Goal: Information Seeking & Learning: Learn about a topic

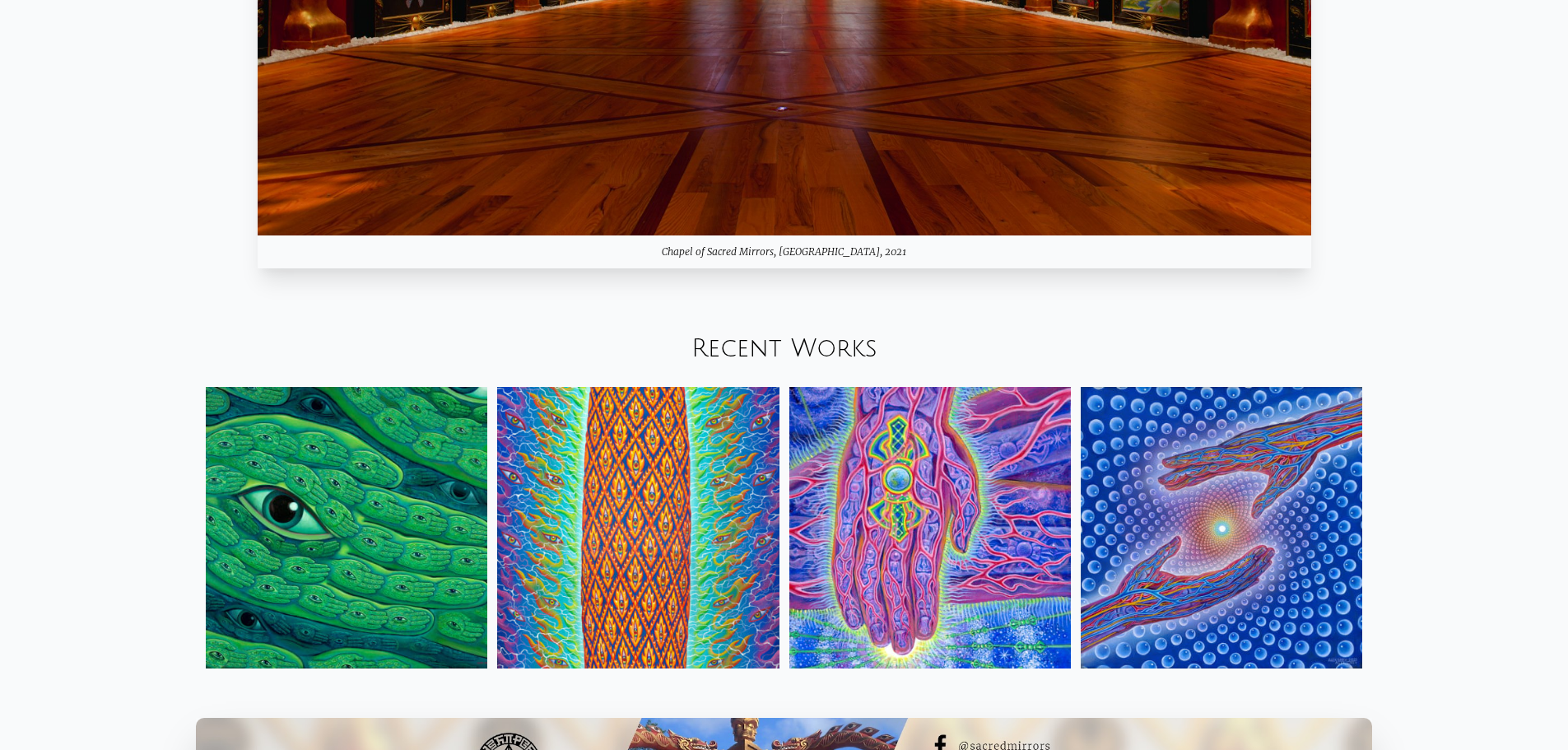
scroll to position [2059, 0]
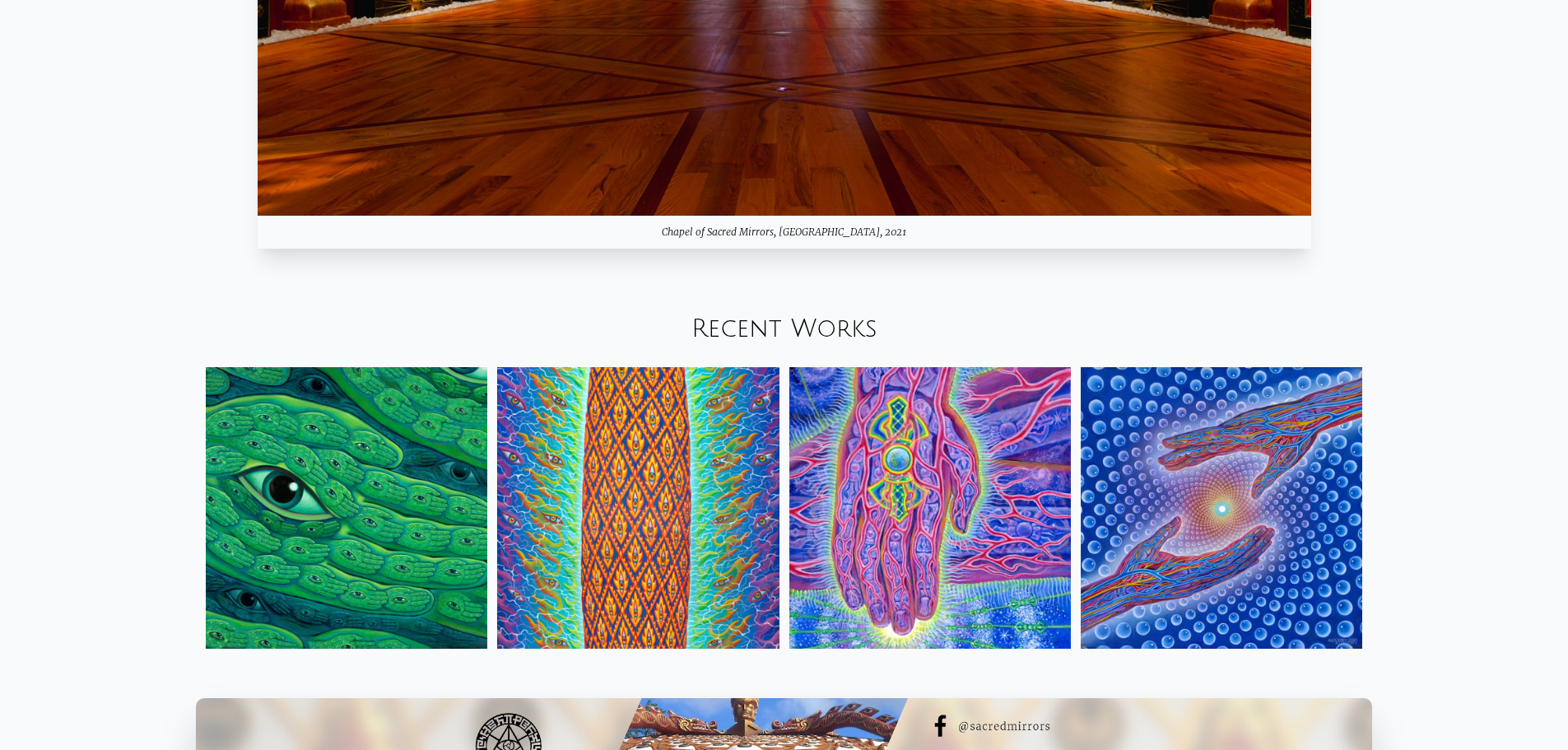
click at [860, 516] on img at bounding box center [930, 508] width 282 height 282
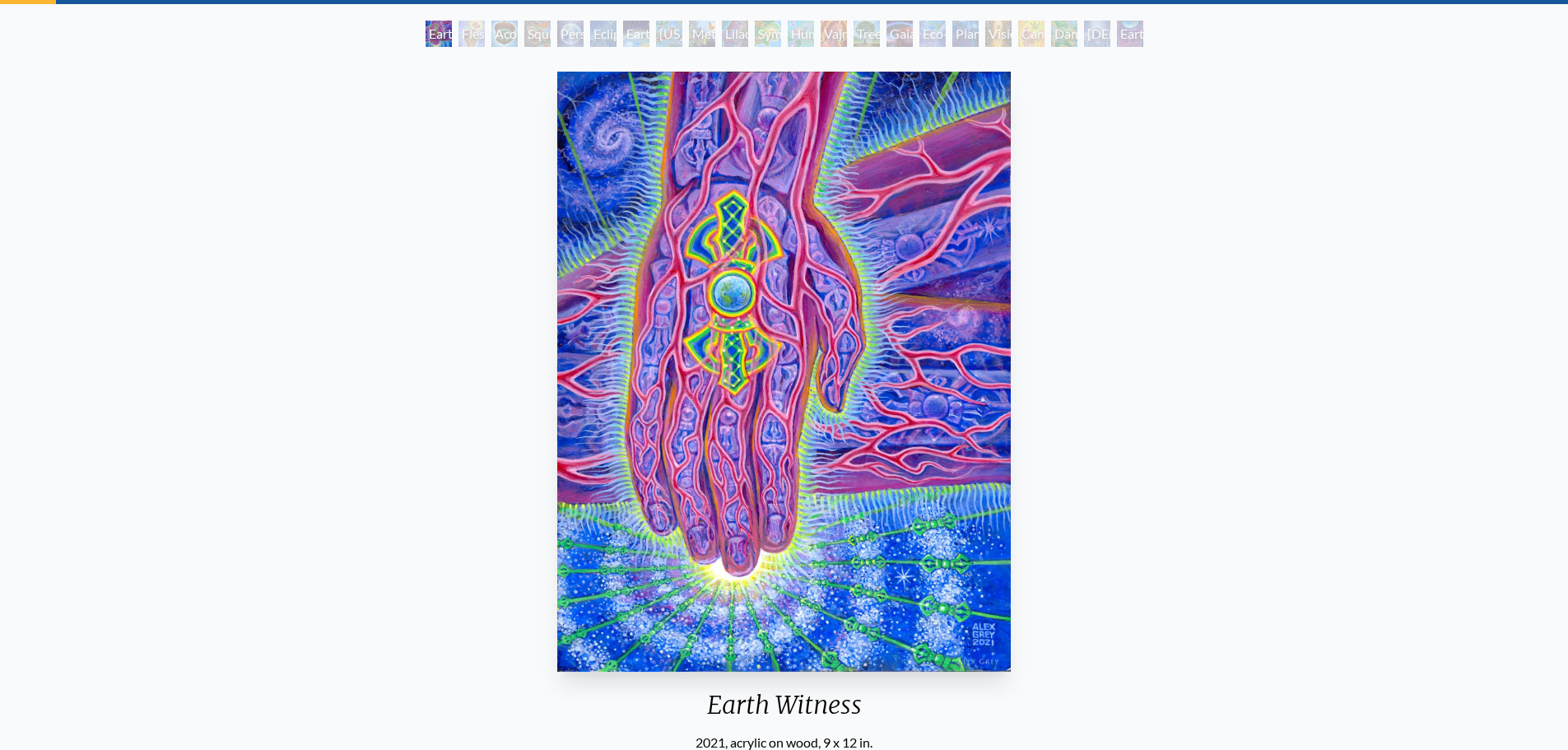
scroll to position [83, 0]
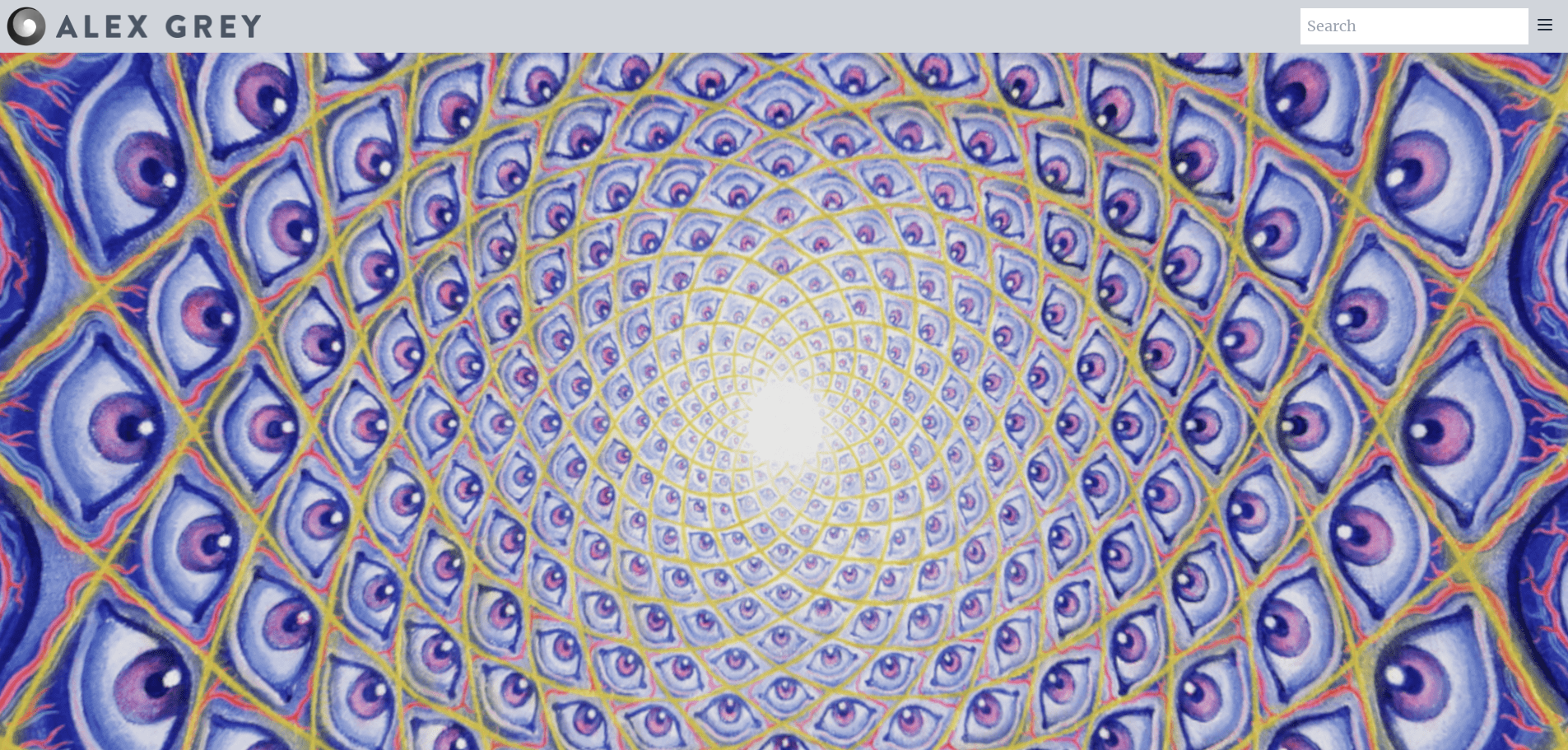
scroll to position [2059, 0]
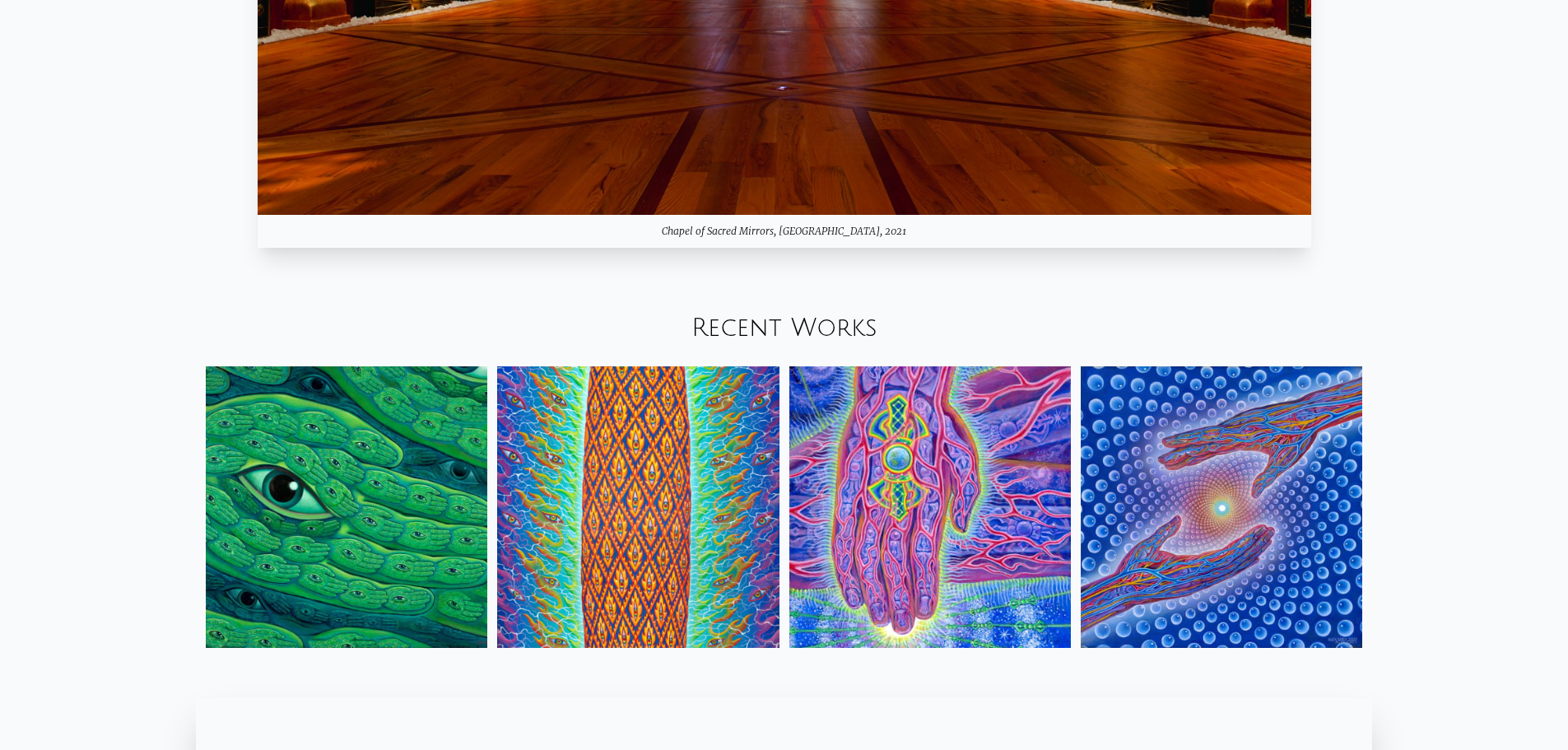
click at [405, 492] on img at bounding box center [346, 507] width 282 height 282
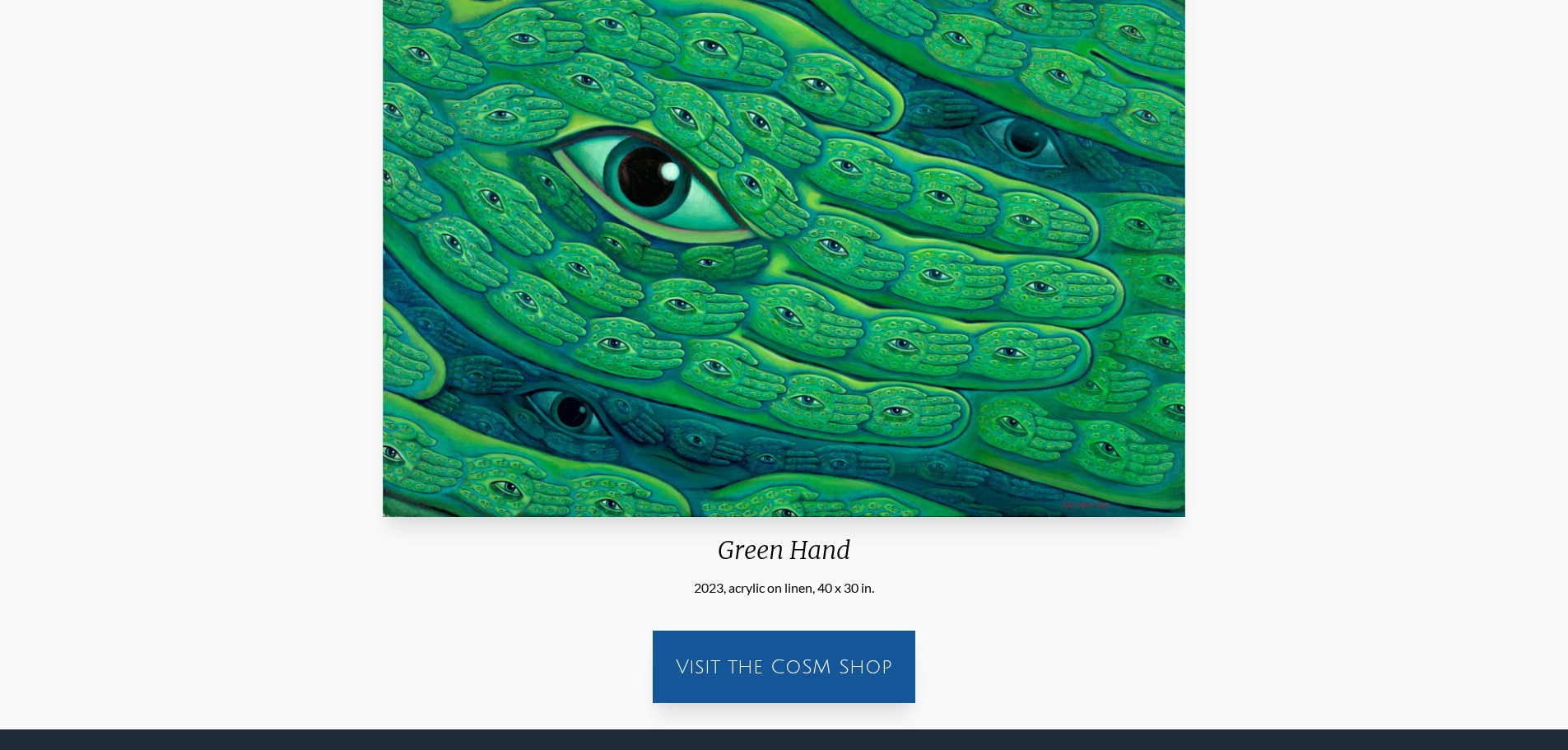
scroll to position [247, 0]
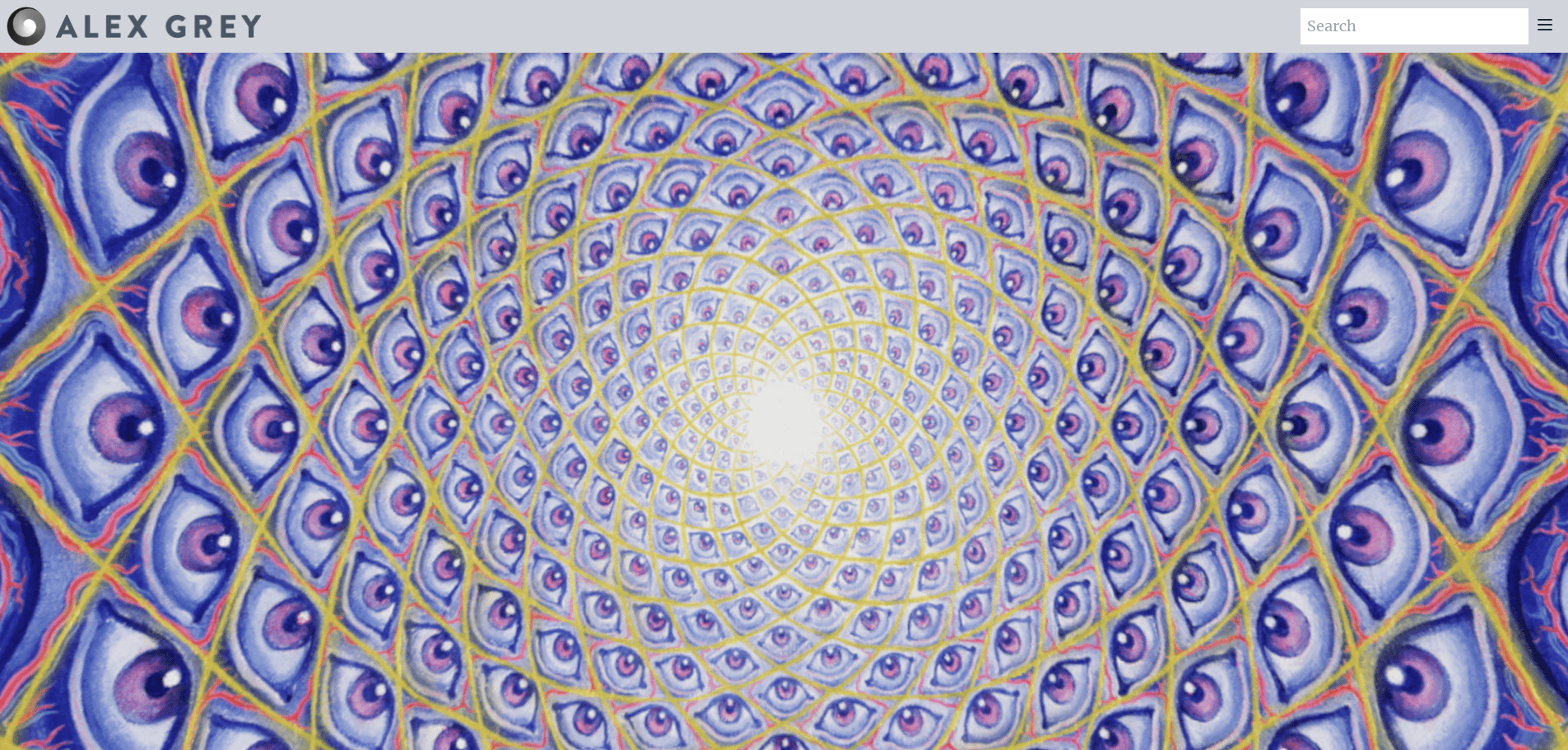
scroll to position [2059, 0]
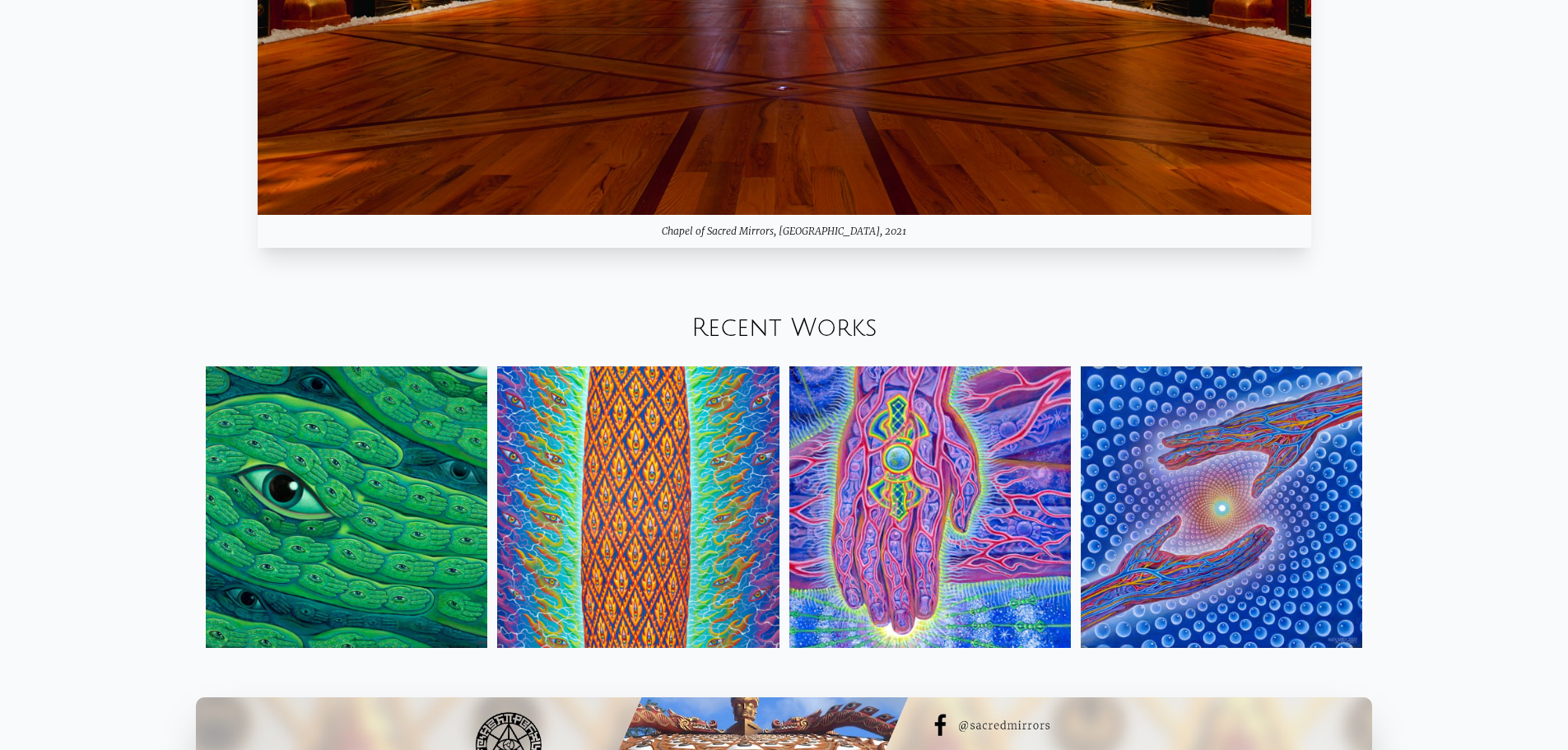
click at [611, 525] on img at bounding box center [637, 507] width 282 height 282
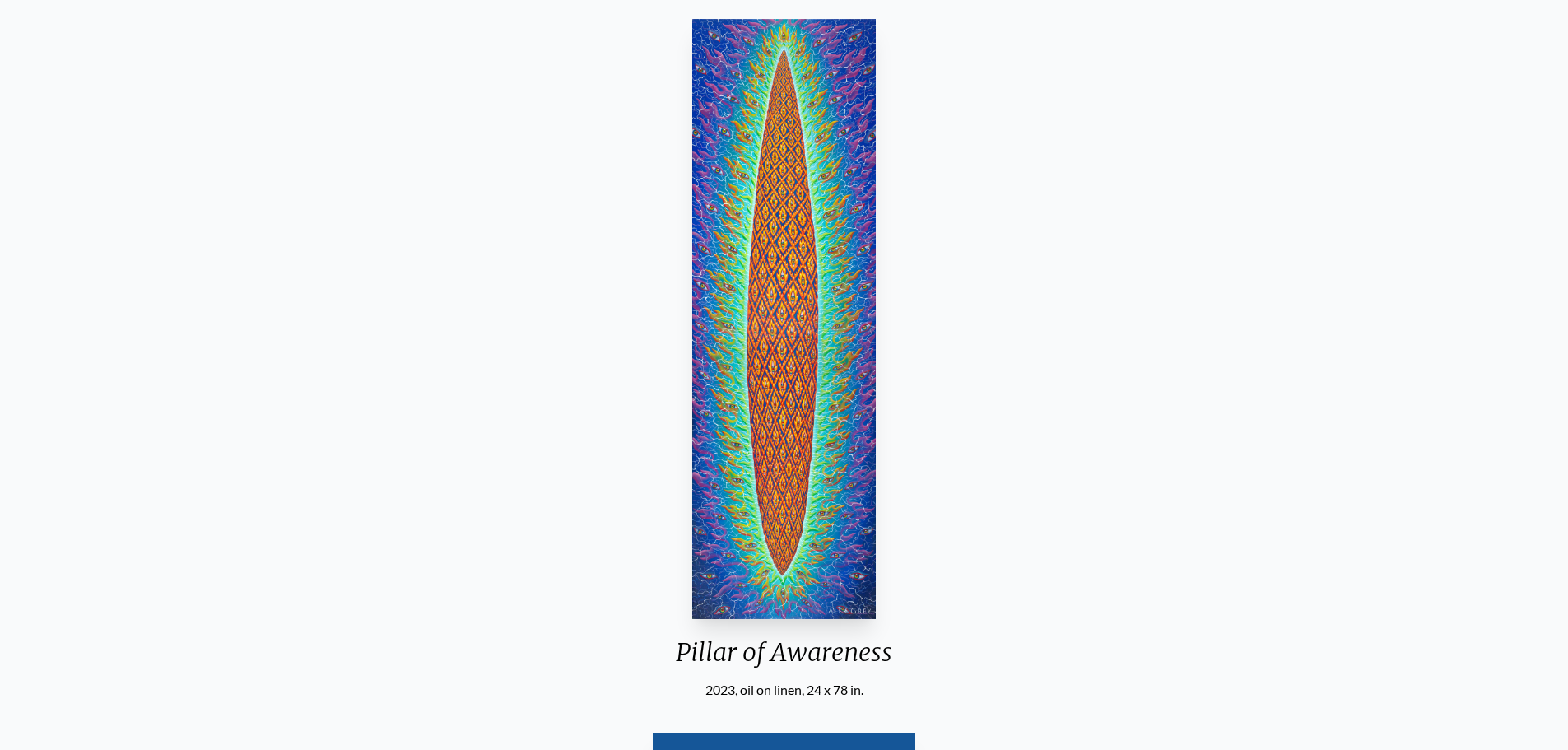
scroll to position [165, 0]
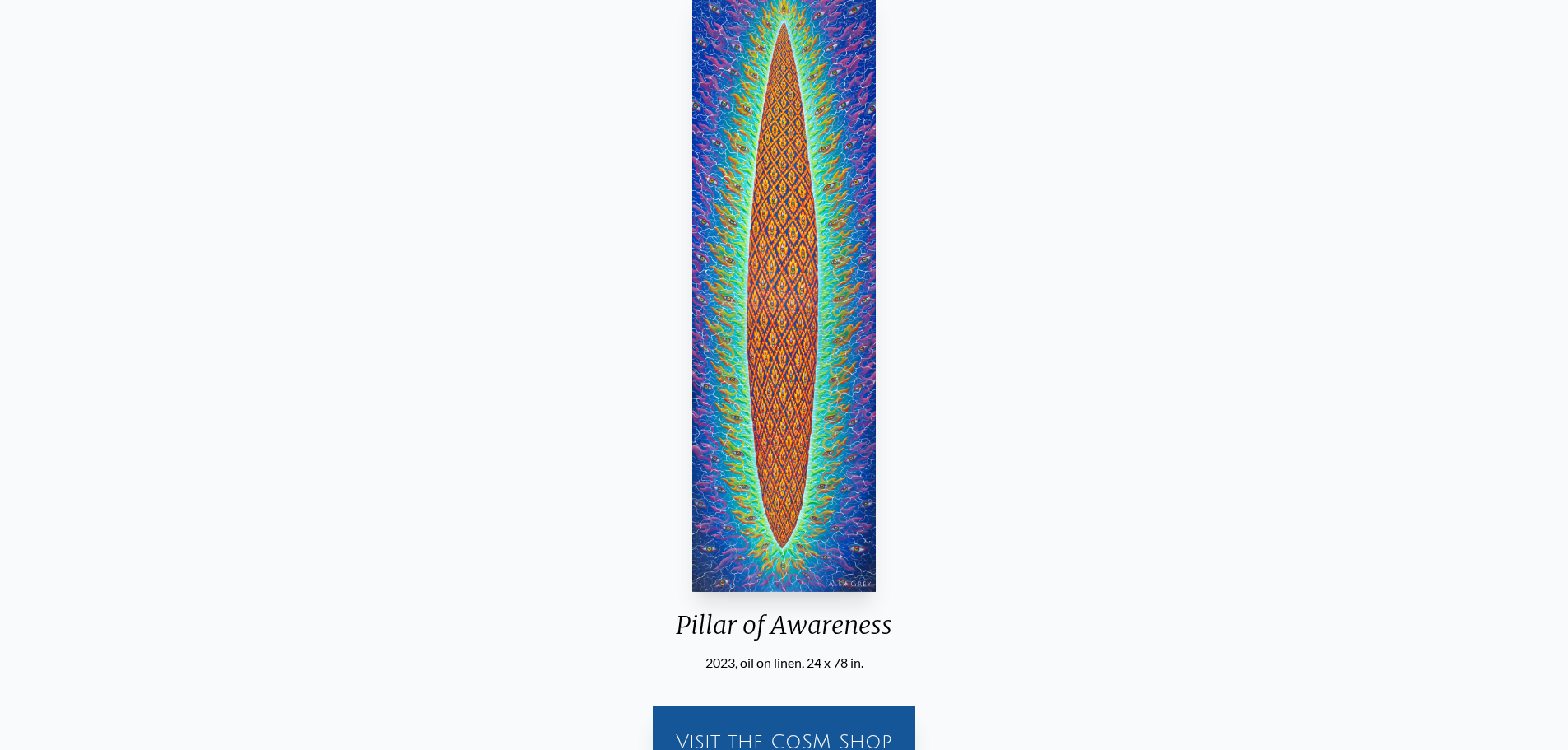
click at [821, 357] on img "2 / 31" at bounding box center [784, 292] width 183 height 601
click at [802, 277] on img "2 / 31" at bounding box center [784, 292] width 183 height 601
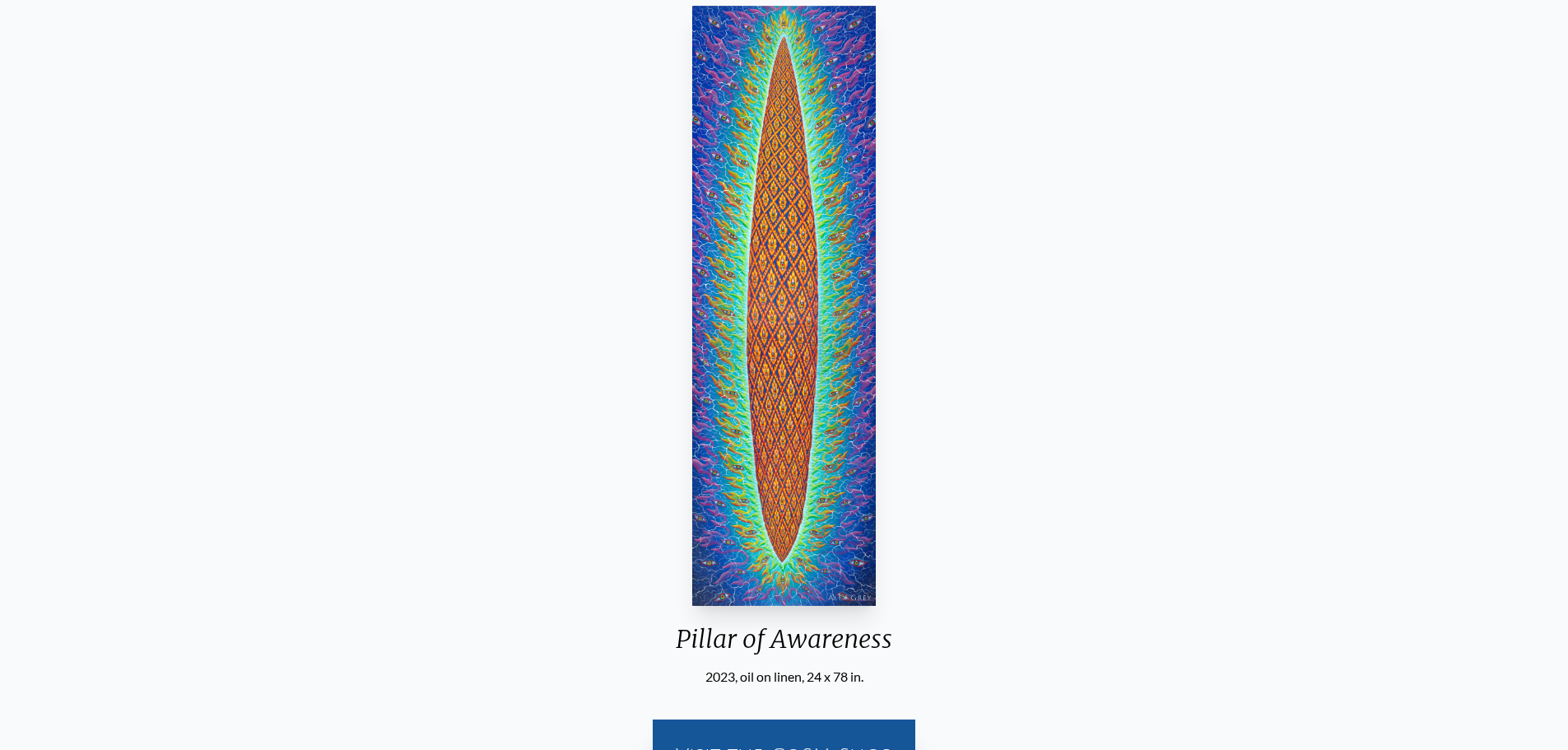
scroll to position [0, 0]
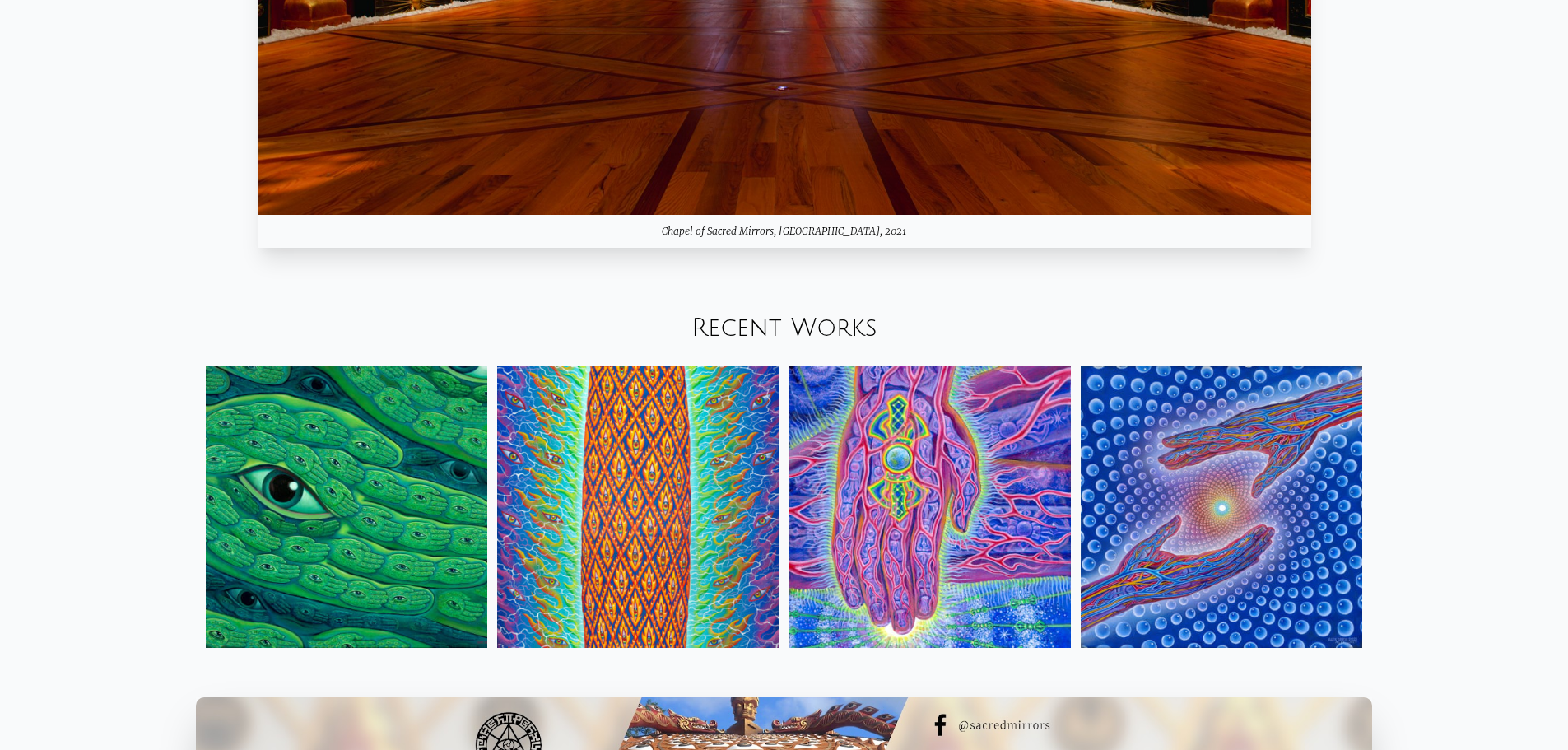
scroll to position [1850, 0]
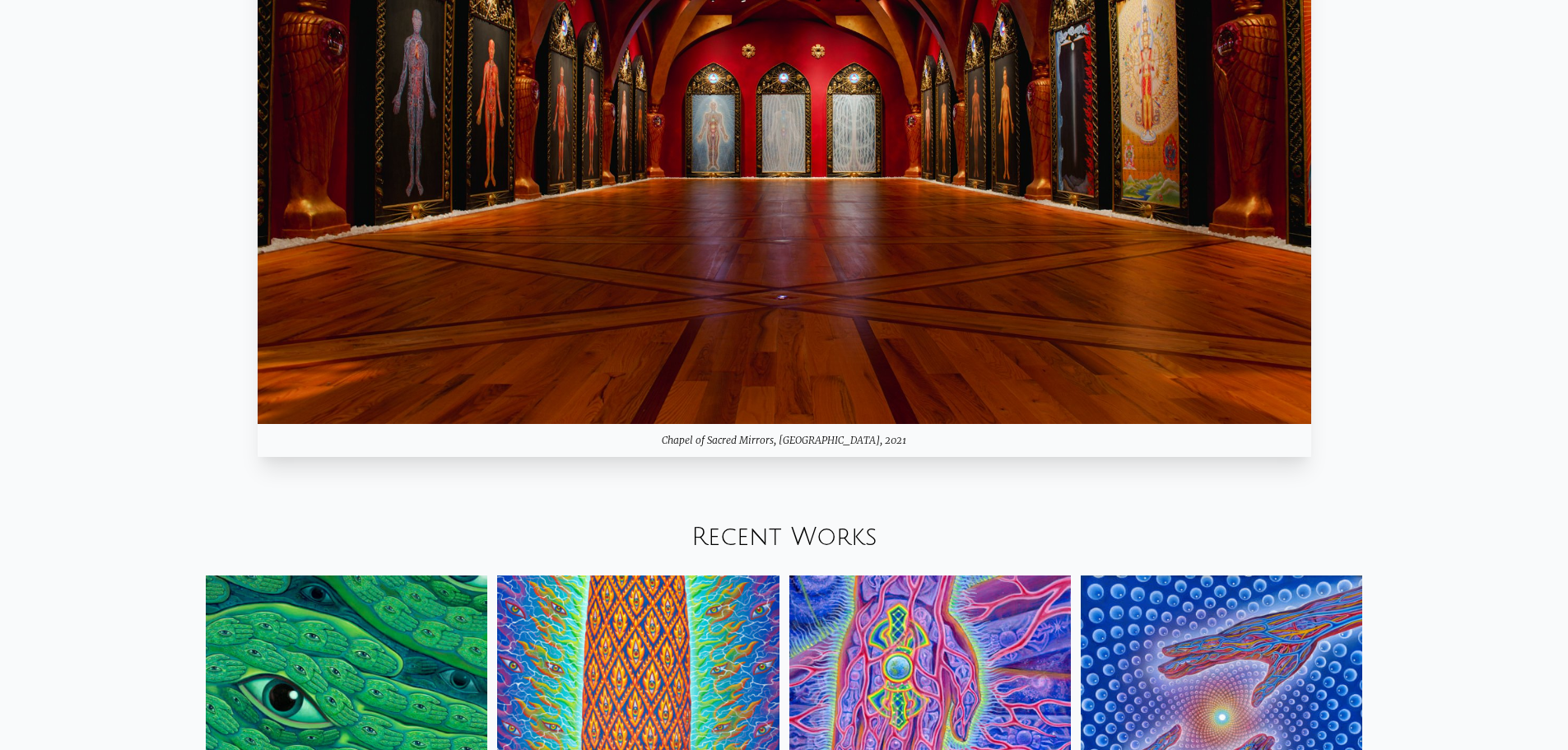
click at [1244, 628] on img at bounding box center [1221, 716] width 282 height 282
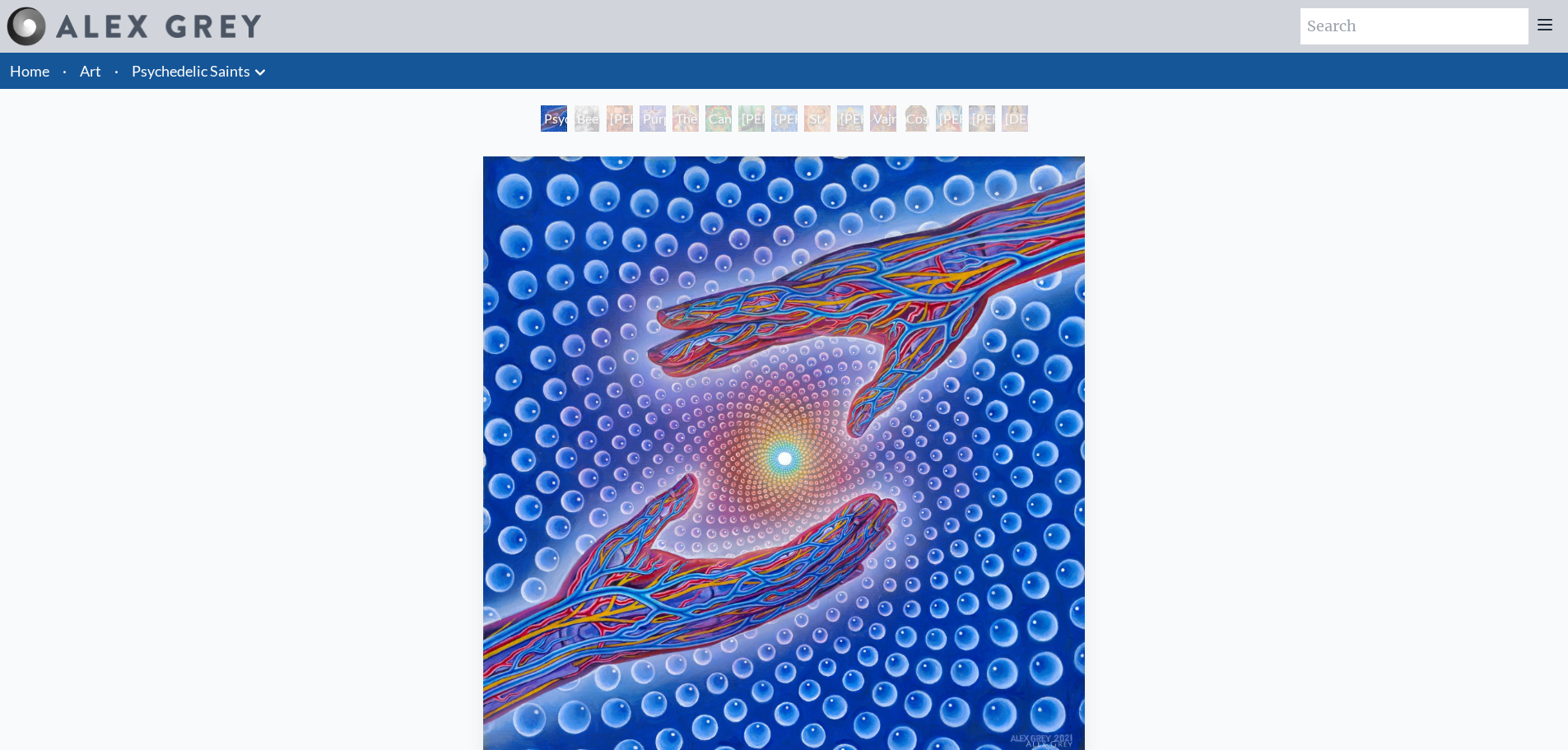
click at [567, 124] on div "Psychedelic Healing" at bounding box center [554, 119] width 26 height 26
click at [567, 113] on div "Psychedelic Healing" at bounding box center [554, 119] width 26 height 26
click at [615, 116] on div "Stanislav Grof M.D., Cartographer of Consciousness" at bounding box center [620, 119] width 26 height 26
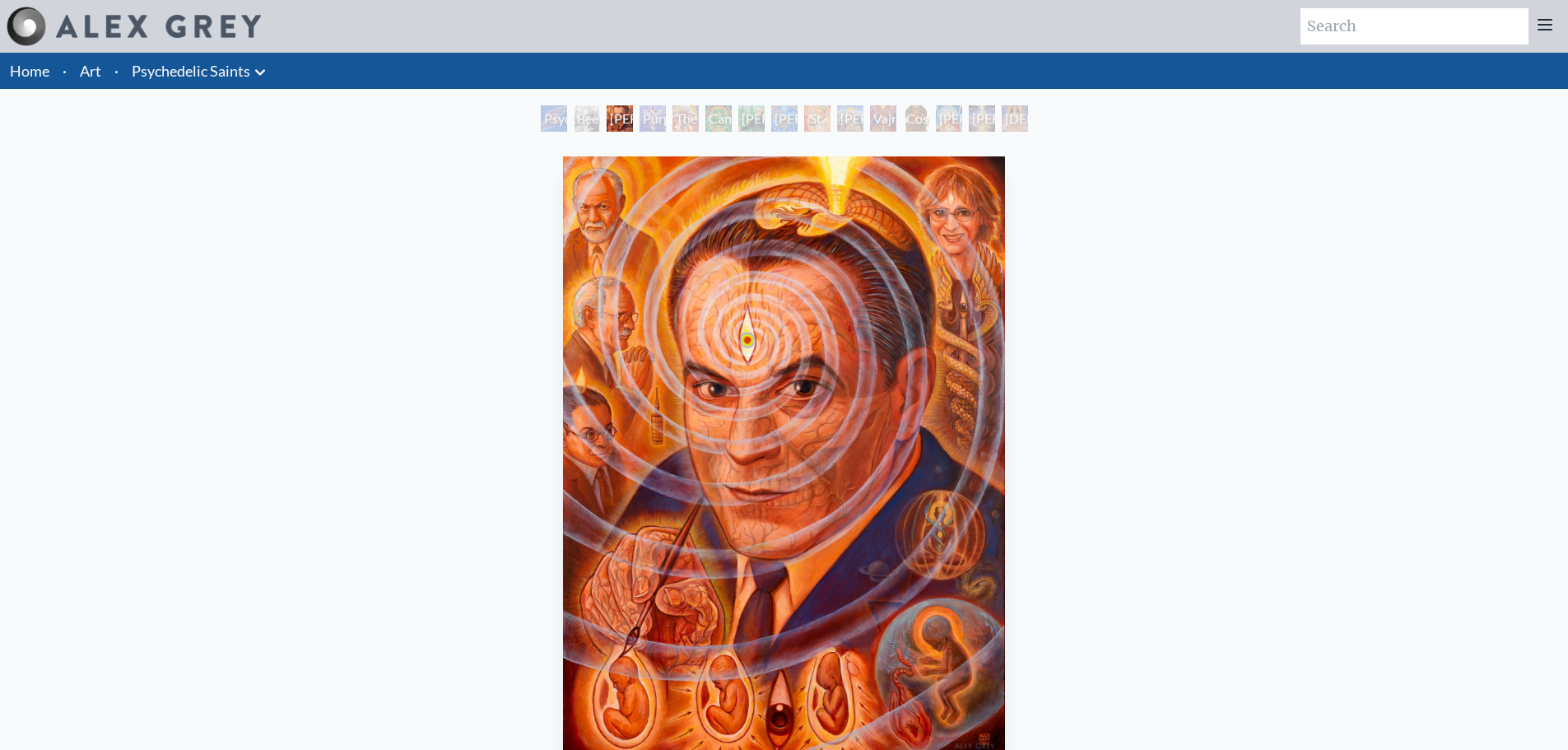
click at [566, 119] on div "Psychedelic Healing" at bounding box center [554, 119] width 26 height 26
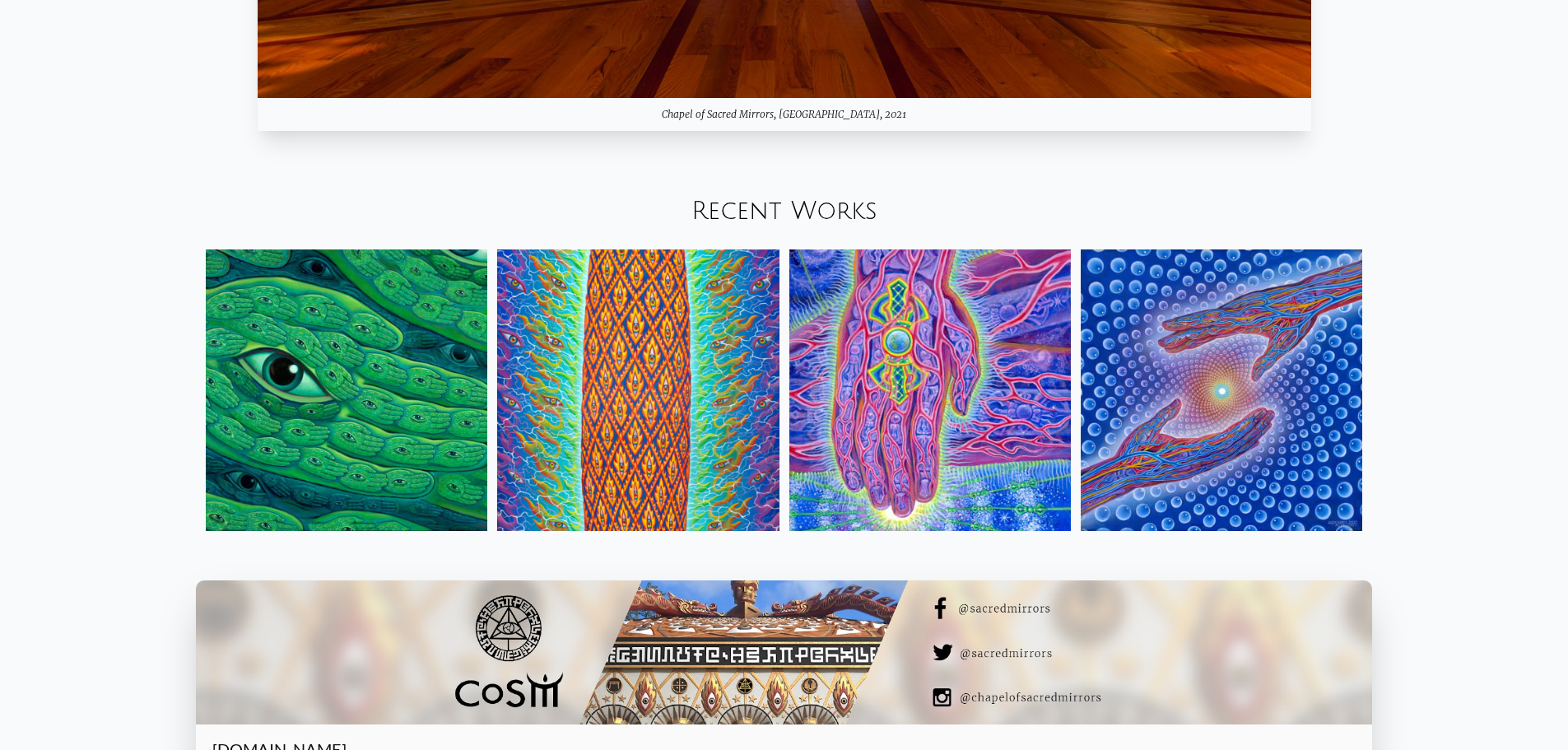
scroll to position [2181, 0]
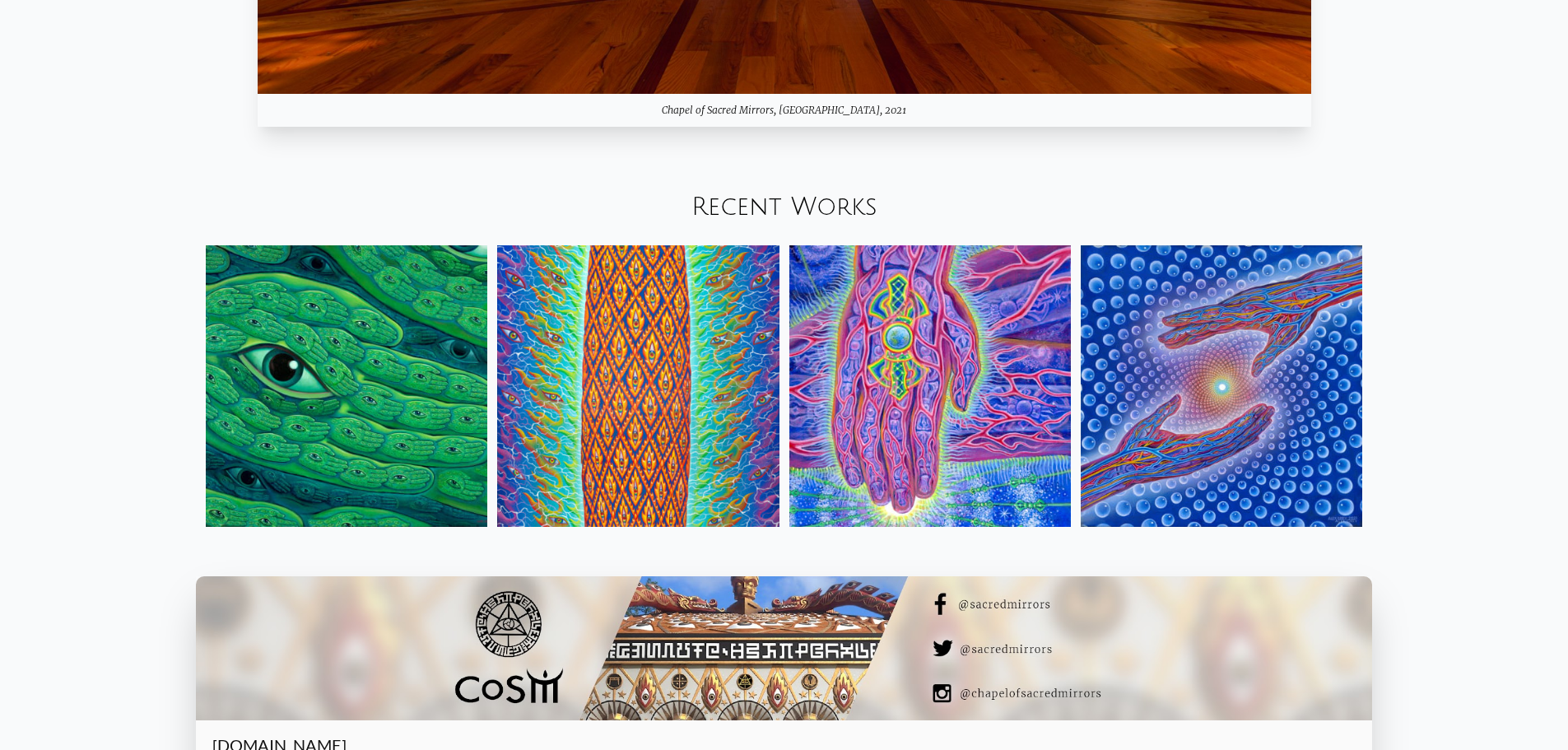
click at [1149, 376] on img at bounding box center [1221, 386] width 282 height 282
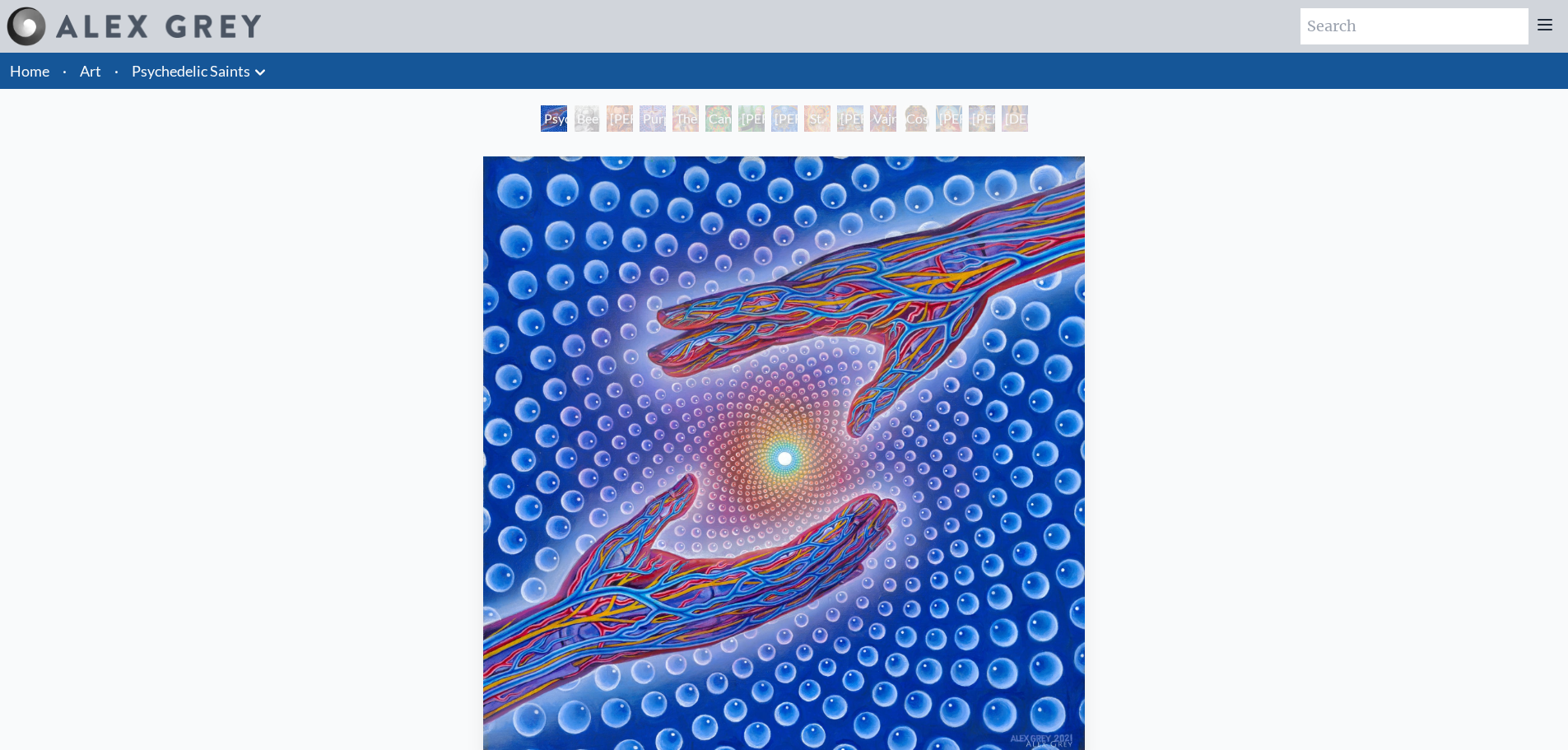
click at [221, 77] on link "Psychedelic Saints" at bounding box center [191, 71] width 119 height 23
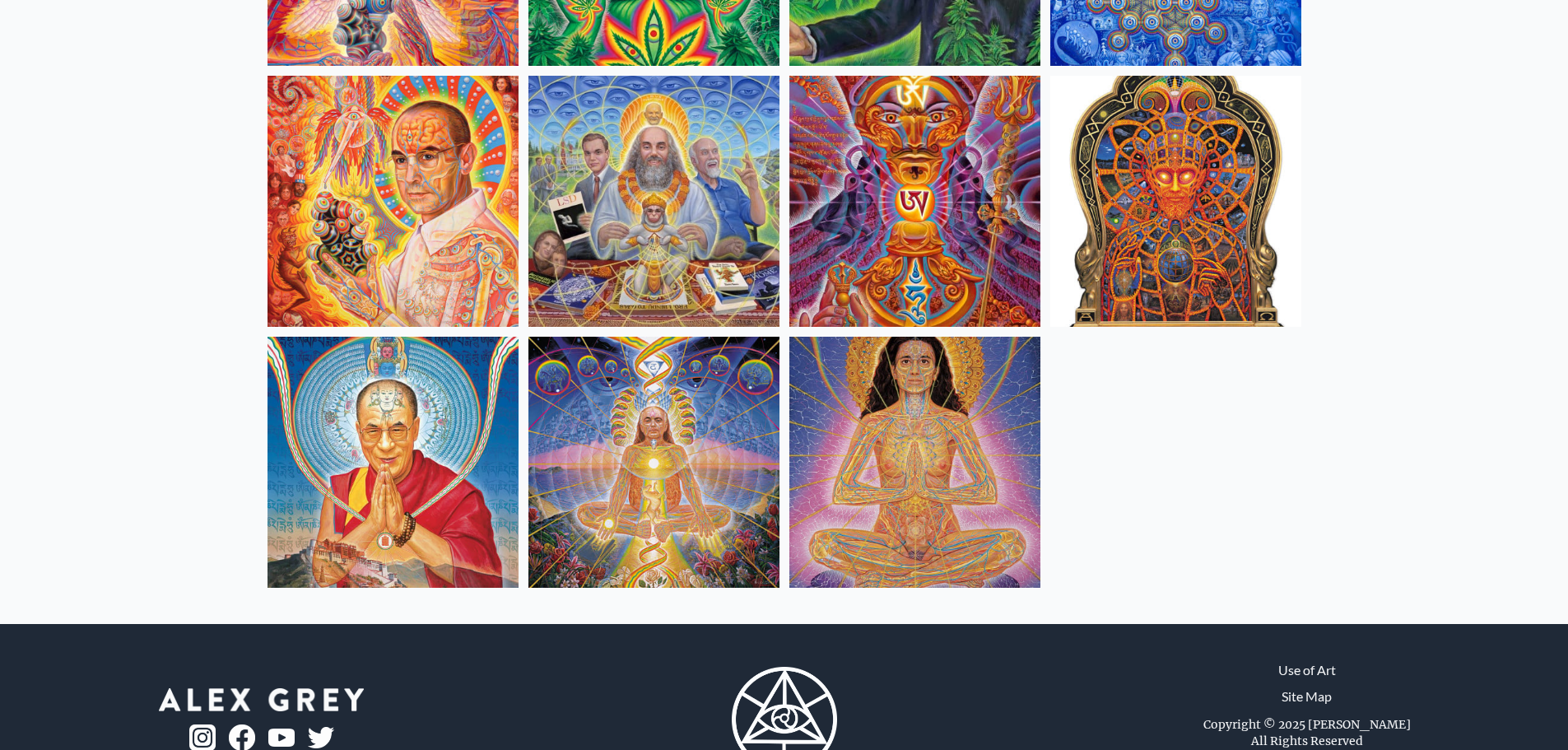
scroll to position [659, 0]
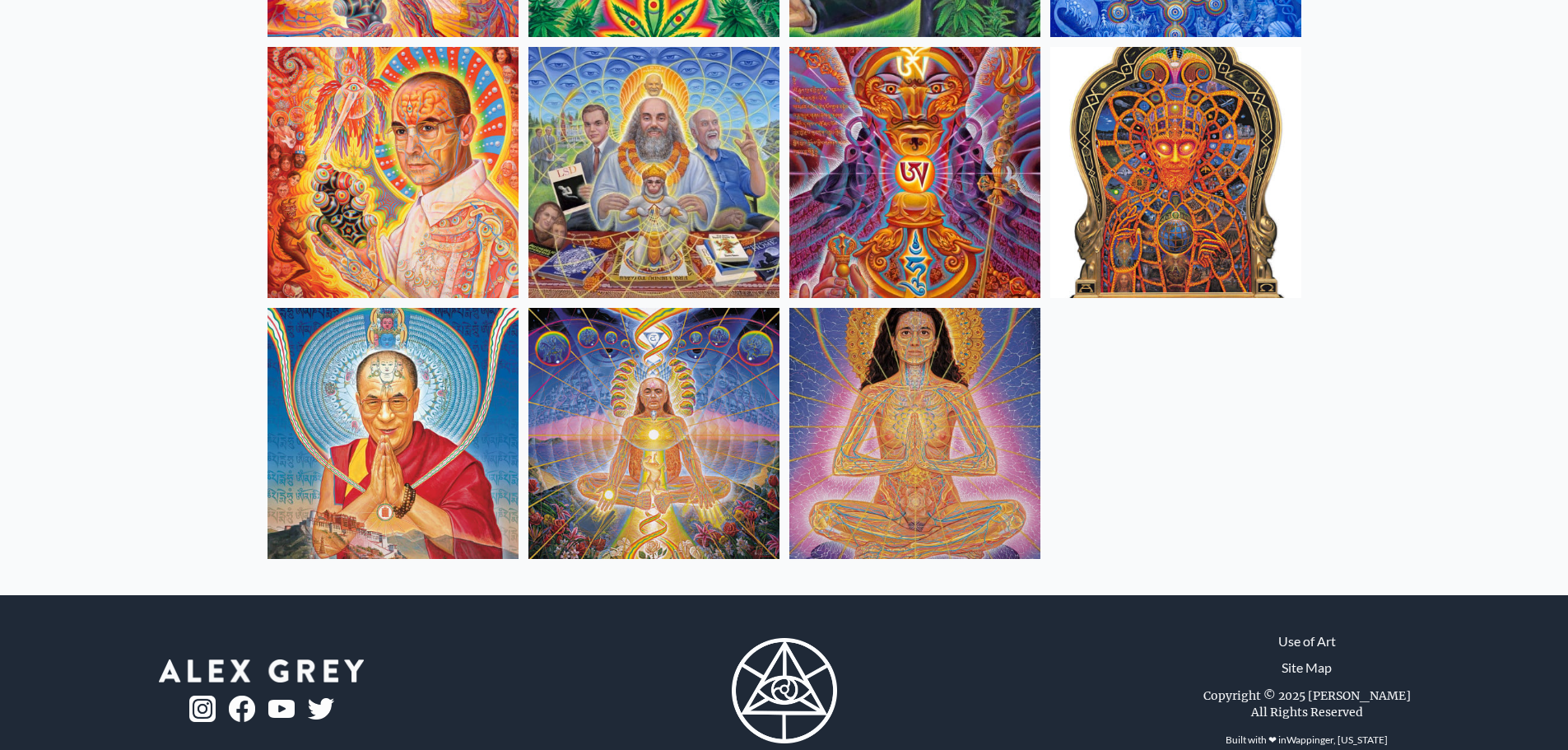
click at [906, 463] on img at bounding box center [915, 434] width 251 height 251
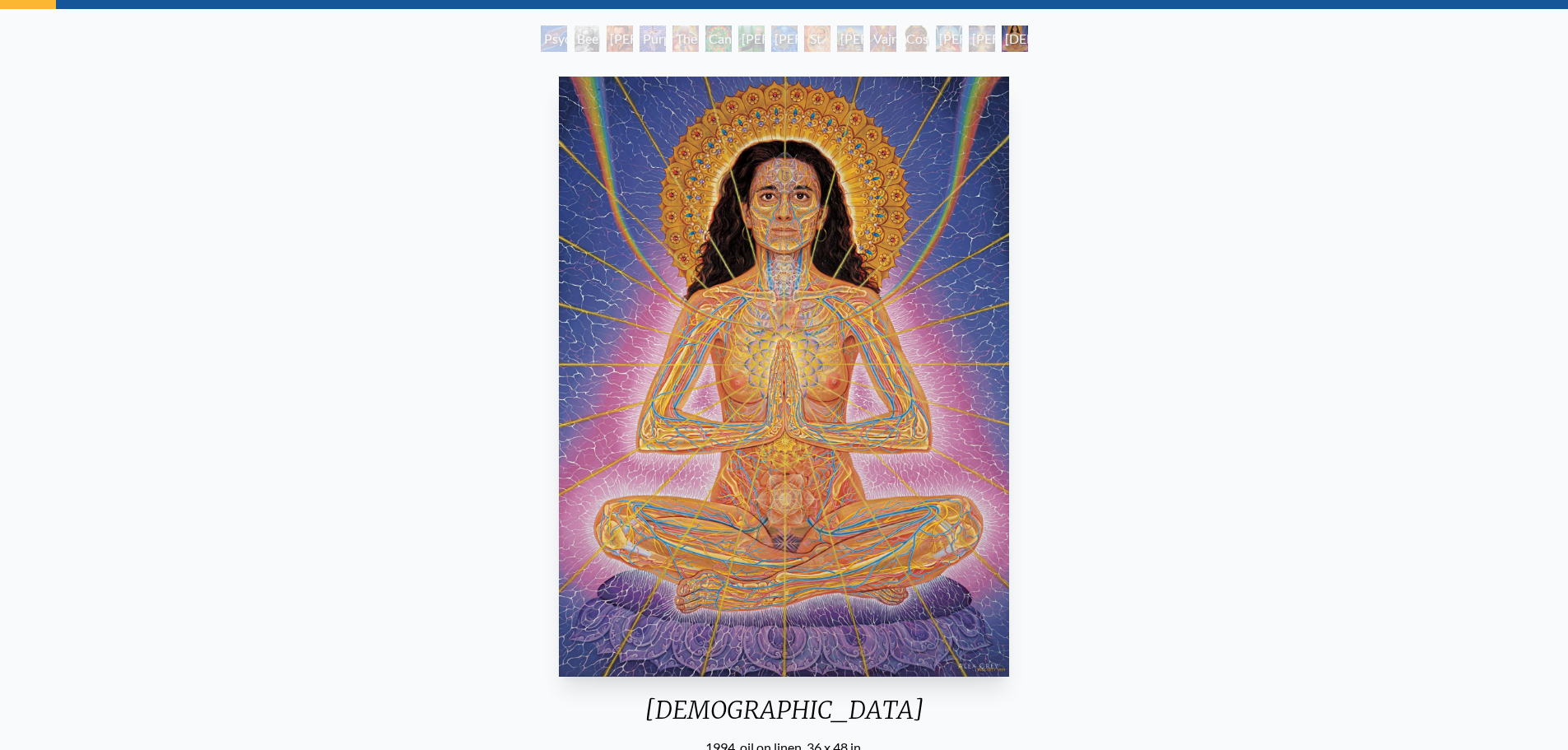
scroll to position [83, 0]
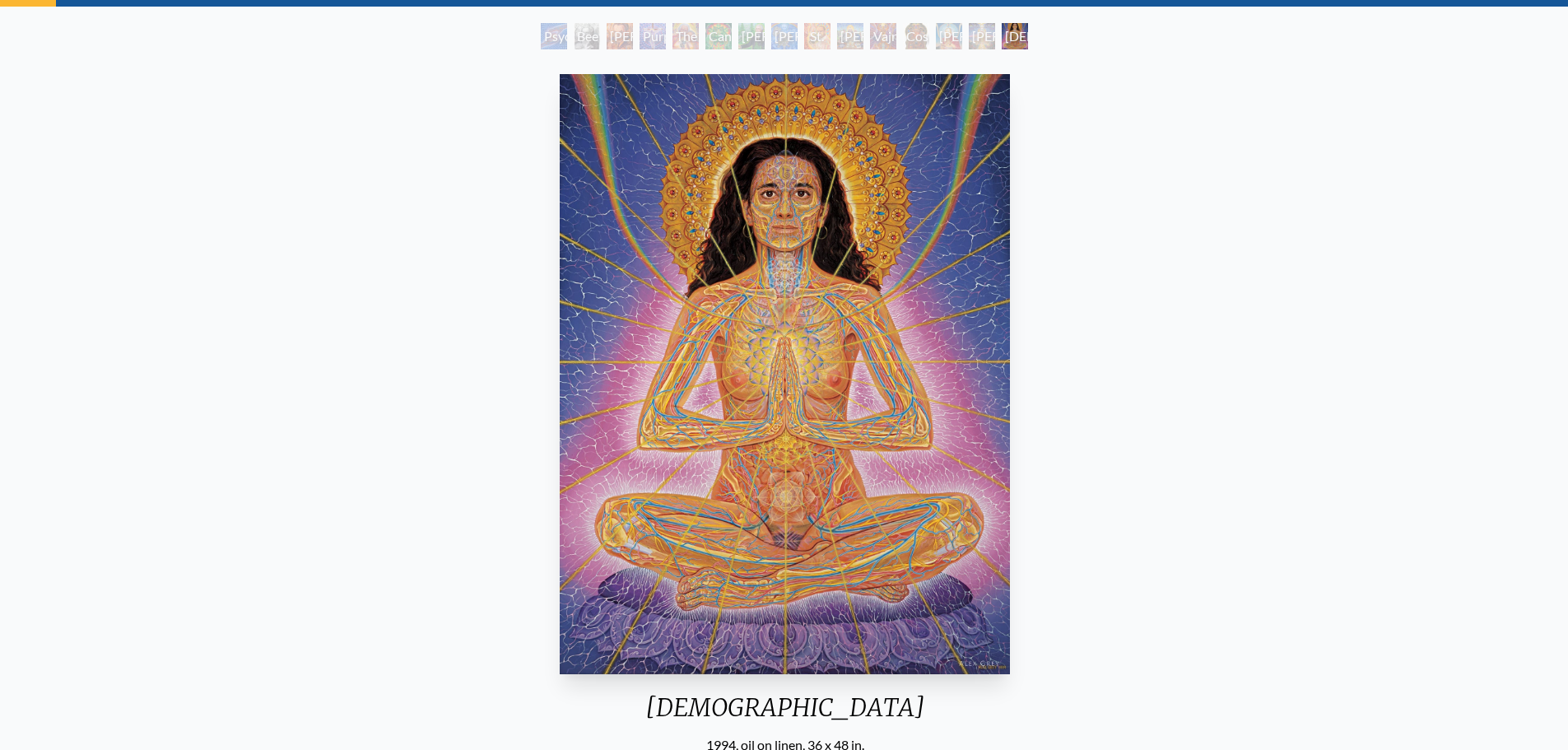
click at [205, 318] on div "[DEMOGRAPHIC_DATA] 1994, oil on linen, 36 x 48 in. Visit the CoSM Shop" at bounding box center [785, 471] width 1542 height 806
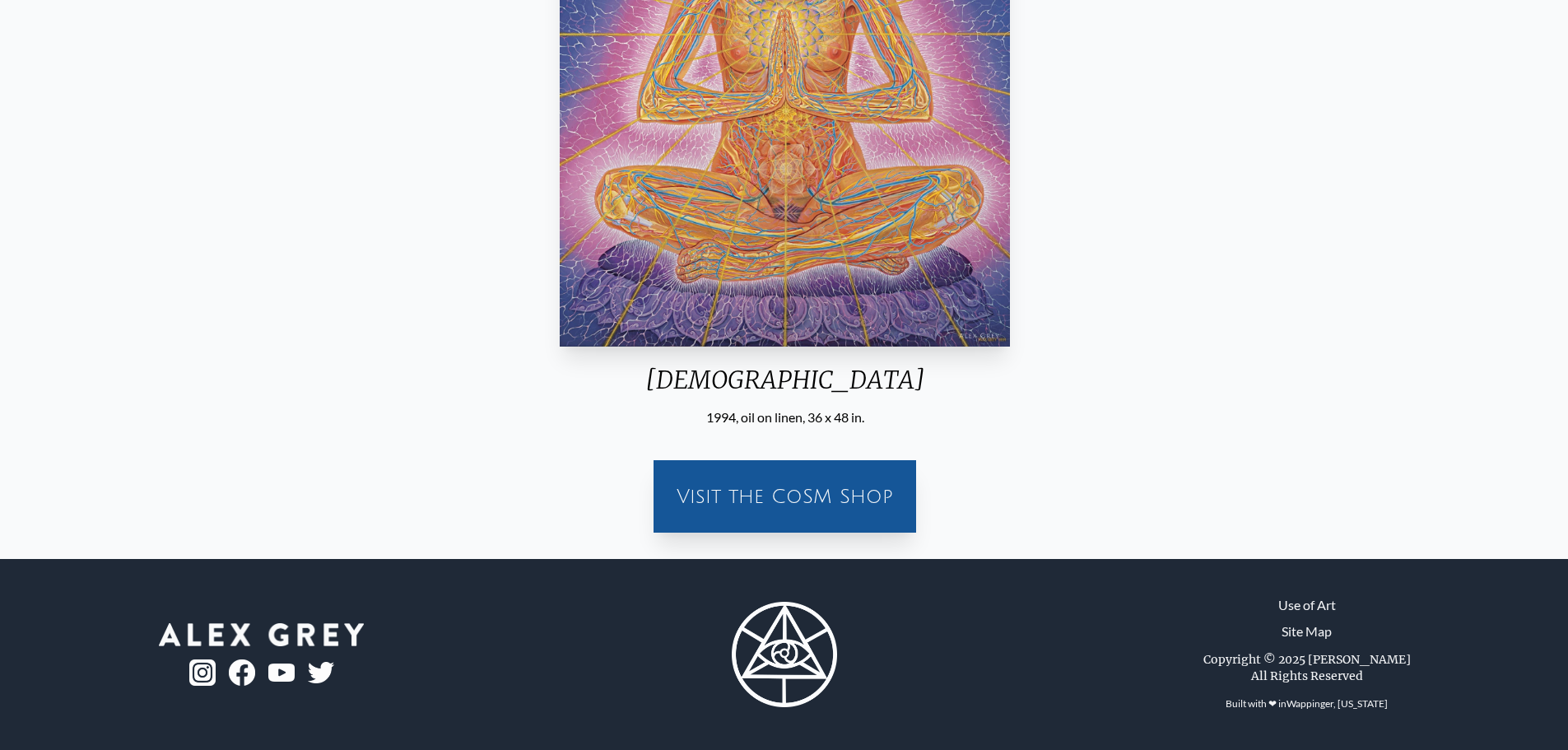
scroll to position [0, 0]
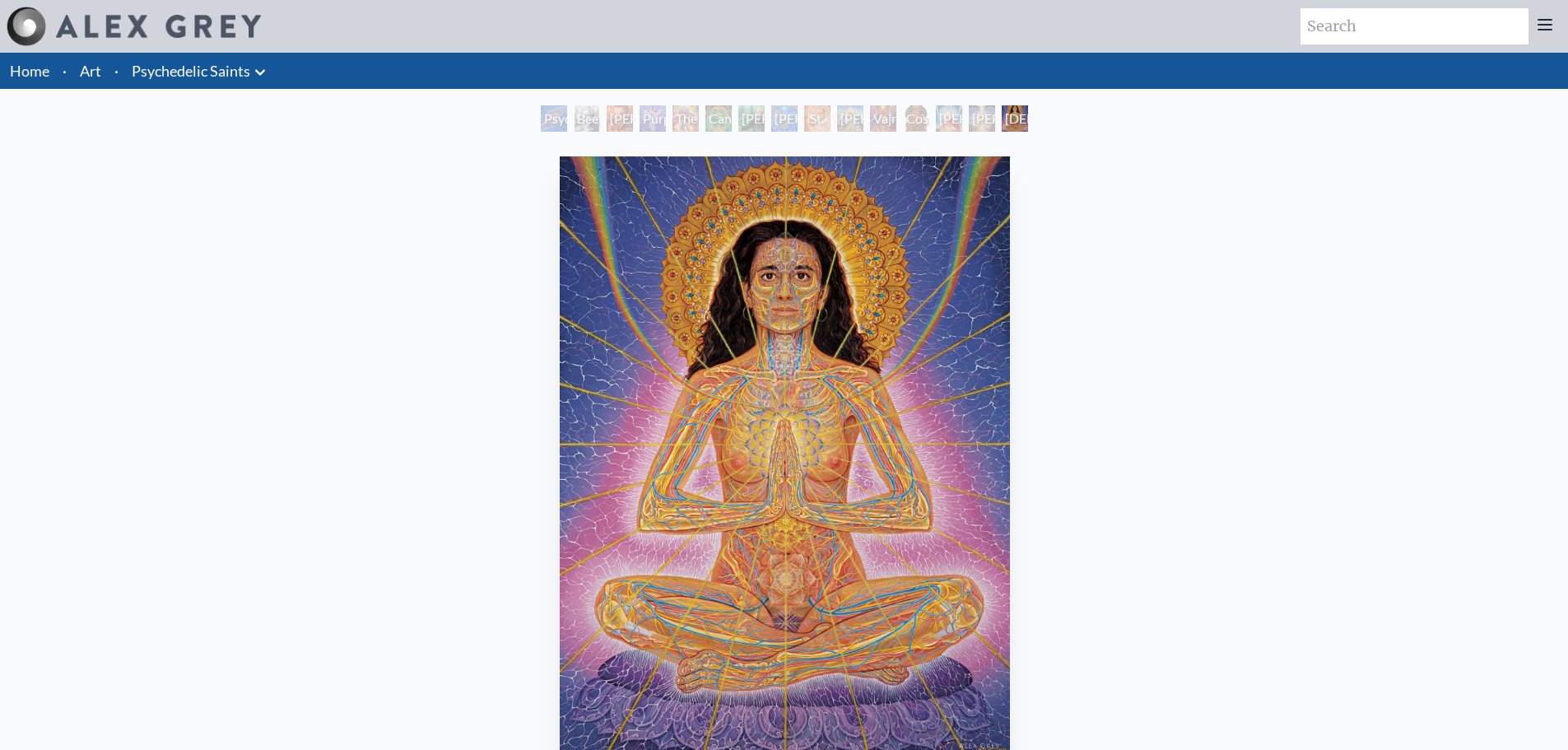
click at [30, 28] on img at bounding box center [26, 26] width 40 height 40
